Goal: Transaction & Acquisition: Purchase product/service

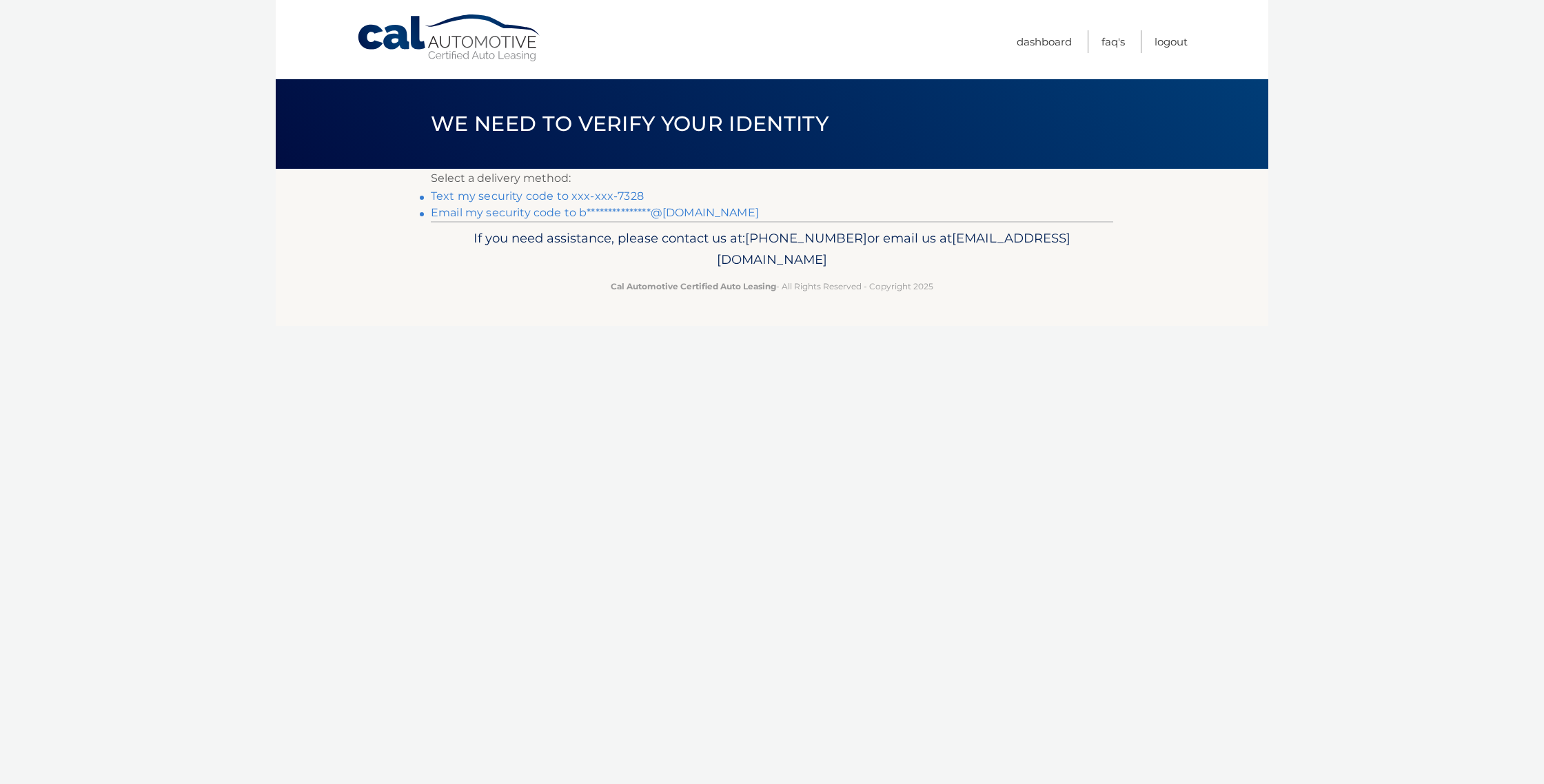
click at [508, 200] on link "Text my security code to xxx-xxx-7328" at bounding box center [537, 195] width 213 height 13
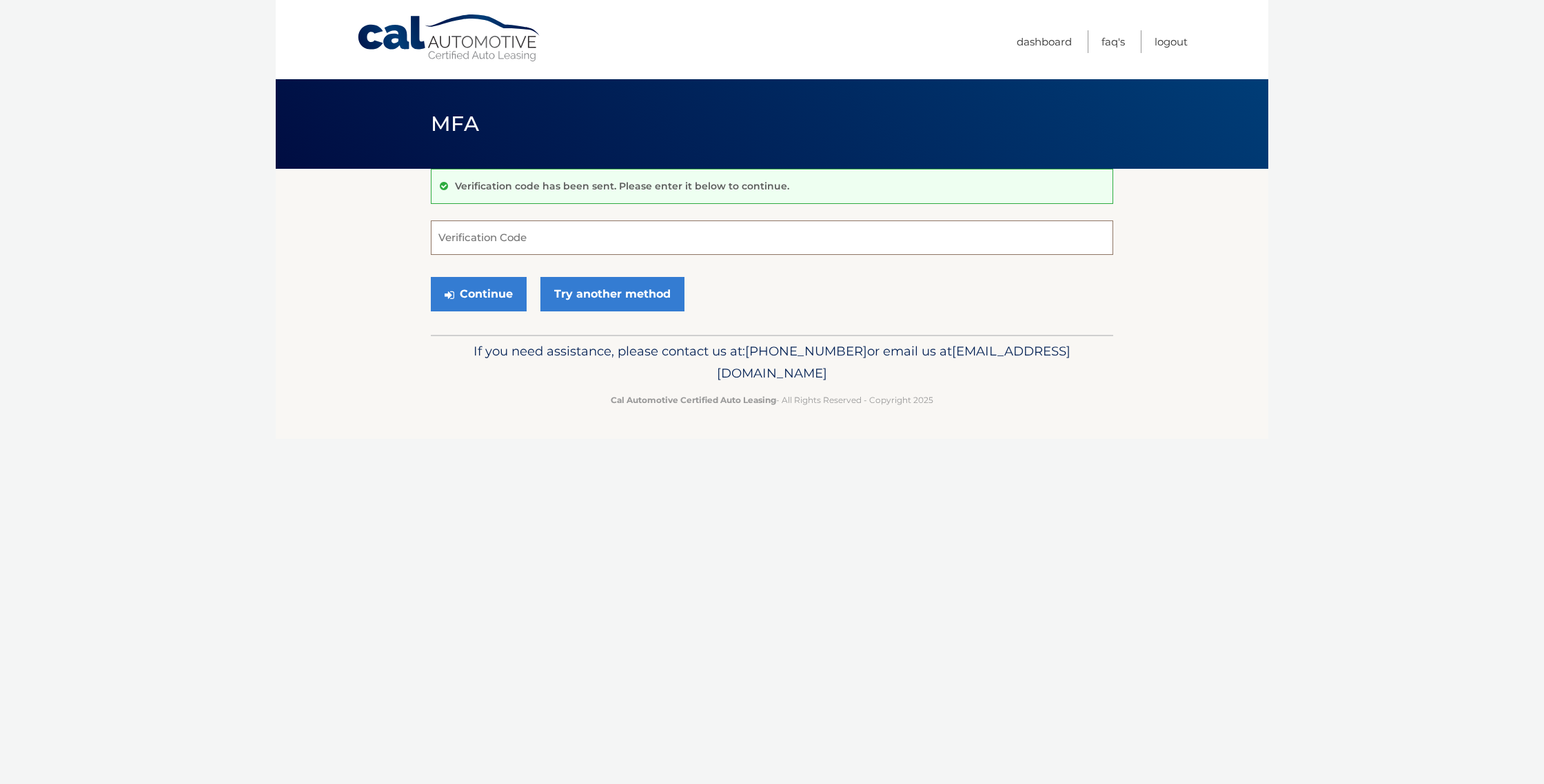
click at [508, 236] on input "Verification Code" at bounding box center [772, 238] width 682 height 35
type input "859205"
click at [468, 300] on button "Continue" at bounding box center [479, 294] width 96 height 35
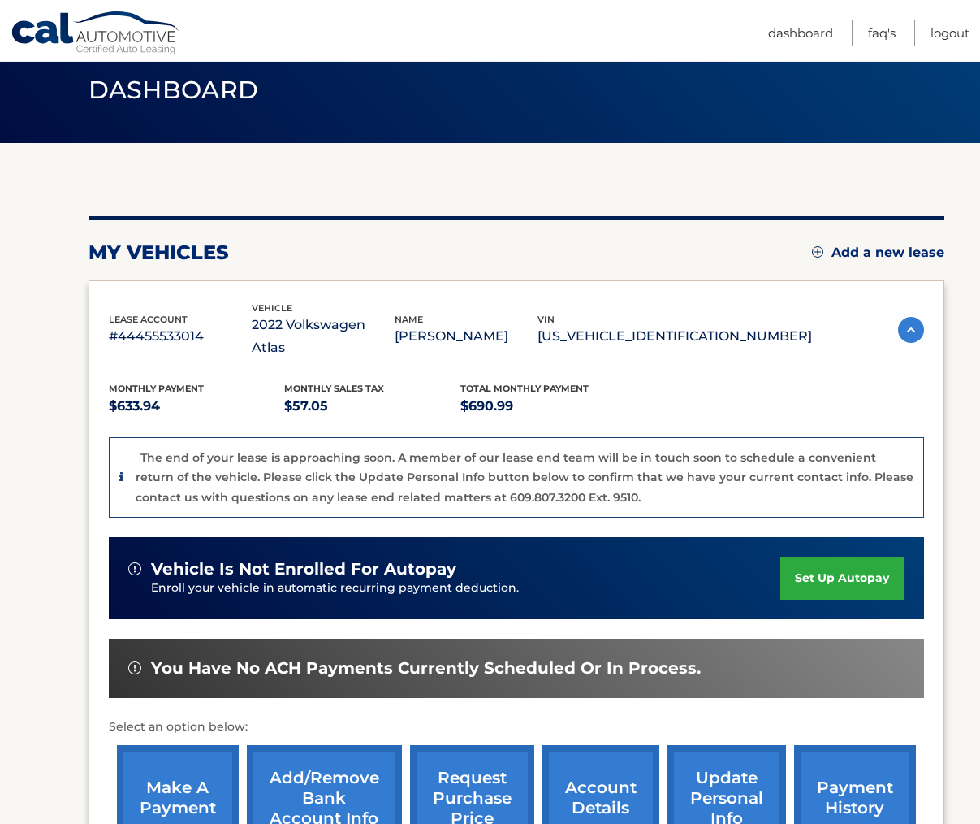
scroll to position [260, 0]
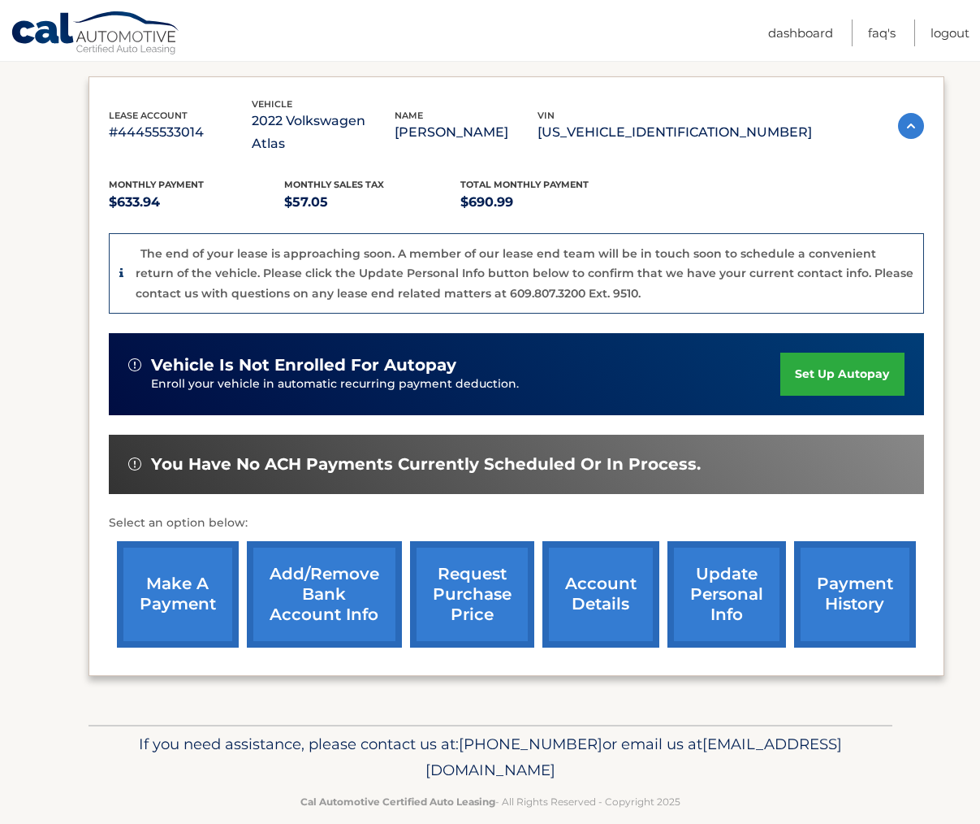
click at [207, 566] on link "make a payment" at bounding box center [178, 594] width 122 height 106
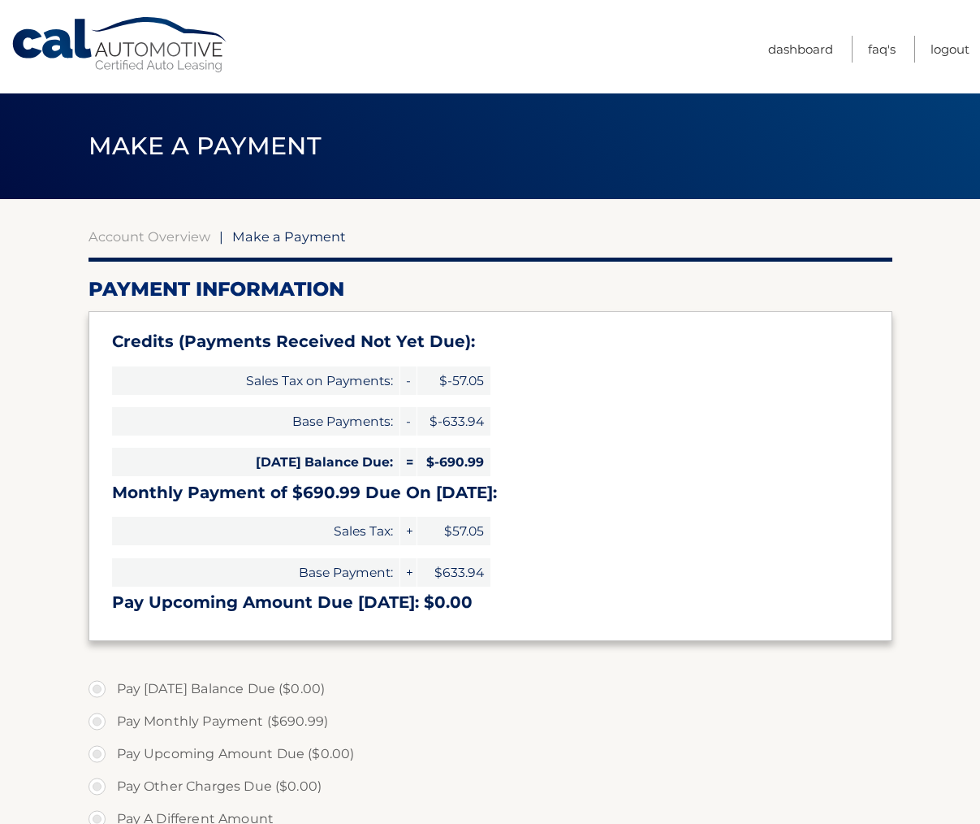
type input "0"
select select "MWVkOWU3ZTUtNDIyMC00MDU3LTliNmUtZmUwYzAzODVmNjM1"
